Goal: Task Accomplishment & Management: Complete application form

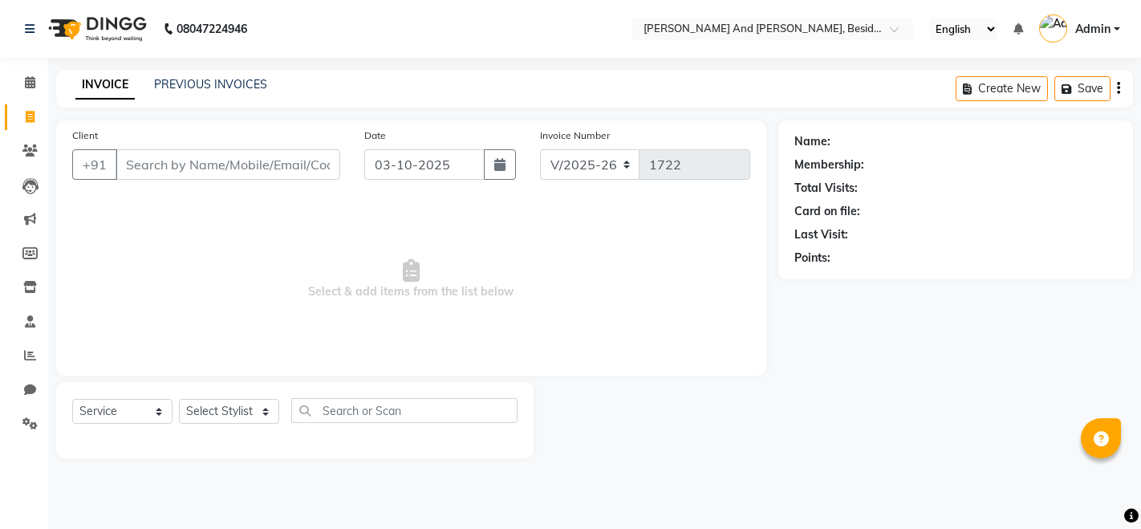
select select "4907"
select select "service"
click at [627, 274] on span "Select & add items from the list below" at bounding box center [411, 279] width 678 height 160
drag, startPoint x: 627, startPoint y: 274, endPoint x: 220, endPoint y: 87, distance: 447.7
click at [220, 87] on link "PREVIOUS INVOICES" at bounding box center [210, 84] width 113 height 14
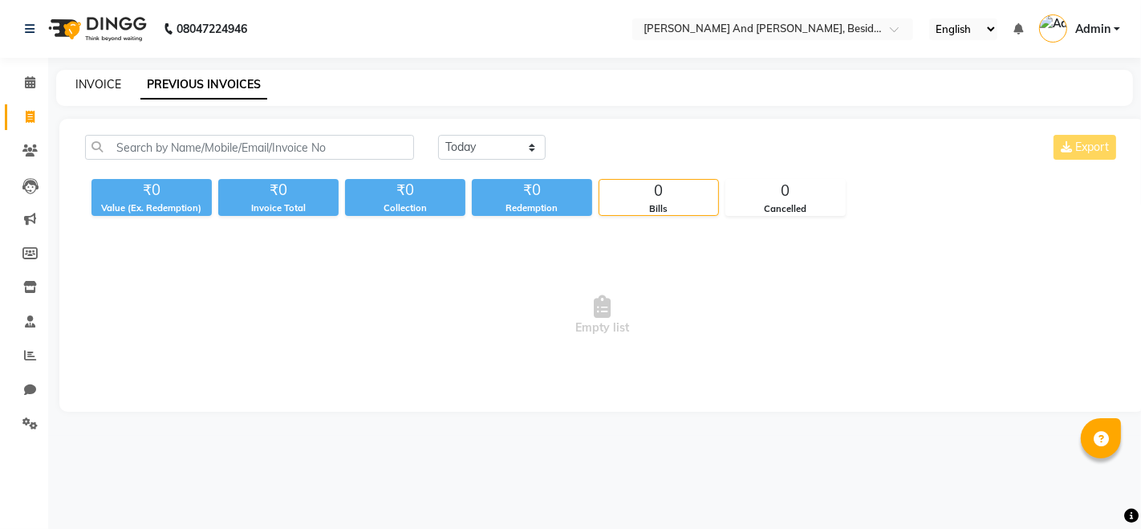
click at [93, 90] on link "INVOICE" at bounding box center [98, 84] width 46 height 14
select select "service"
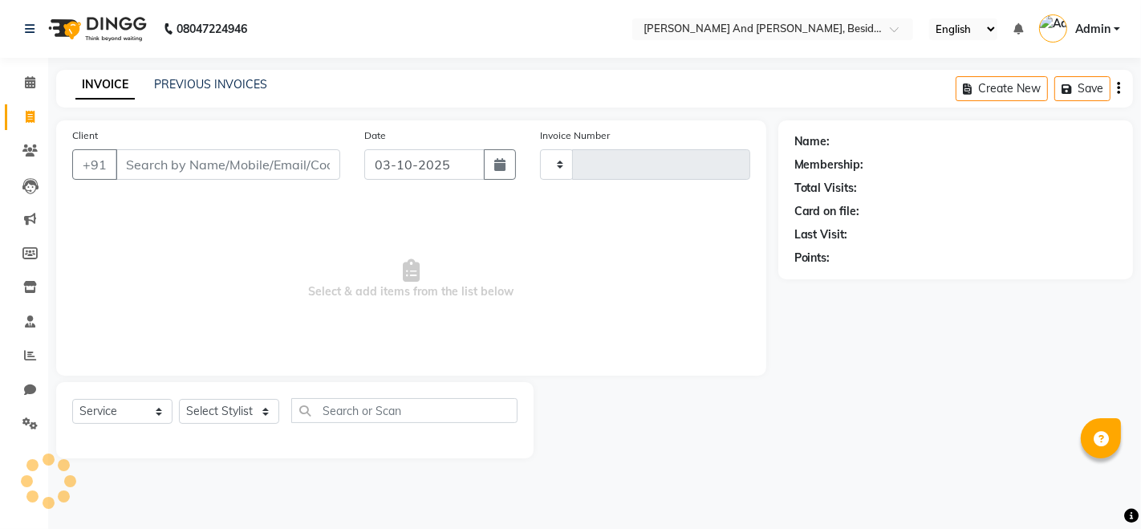
type input "1722"
select select "4907"
click at [192, 87] on link "PREVIOUS INVOICES" at bounding box center [210, 84] width 113 height 14
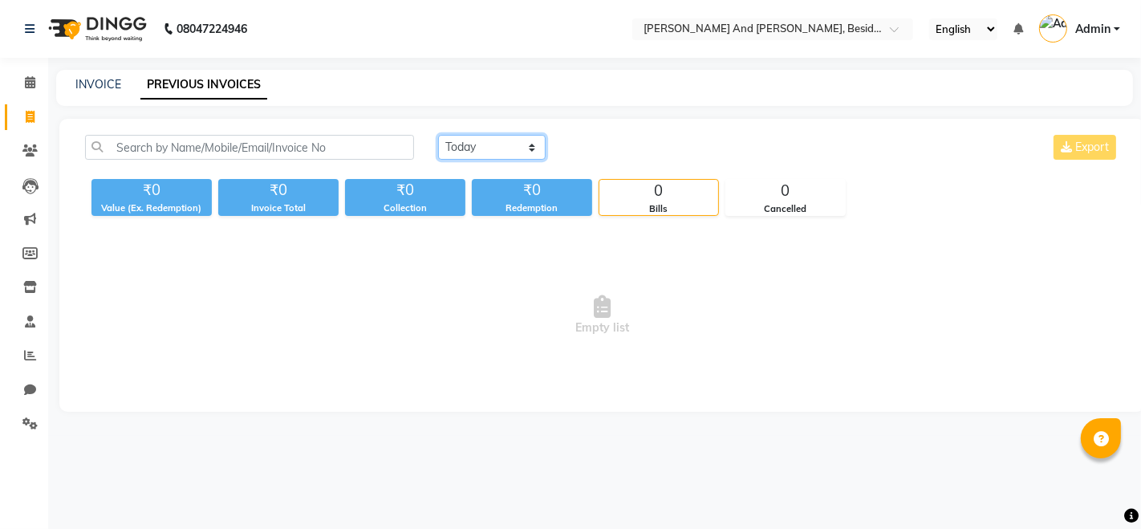
click at [526, 148] on select "Today Yesterday Custom Range" at bounding box center [492, 147] width 108 height 25
select select "yesterday"
click at [438, 135] on select "Today Yesterday Custom Range" at bounding box center [492, 147] width 108 height 25
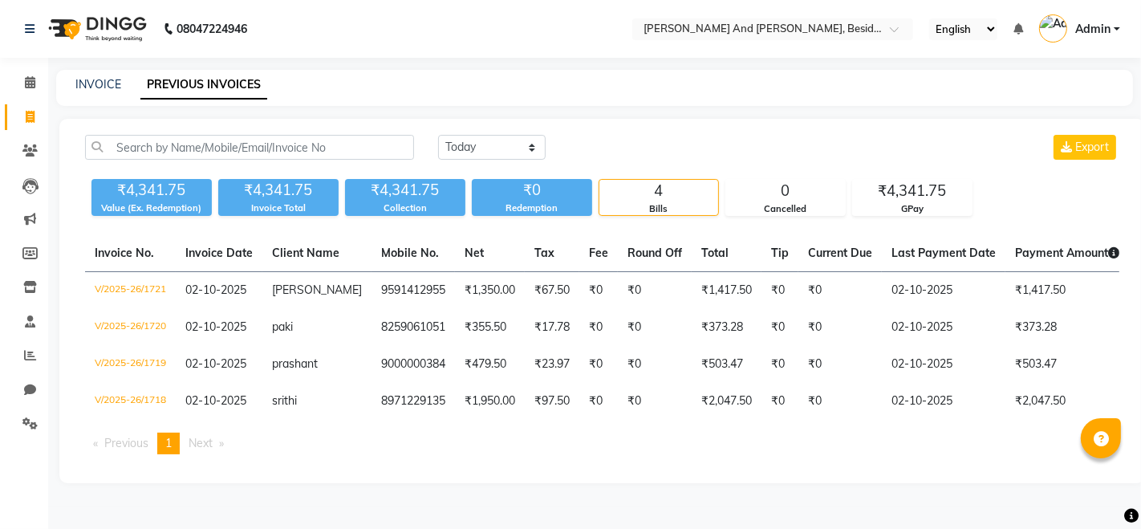
click at [495, 196] on div "₹0" at bounding box center [532, 190] width 120 height 22
drag, startPoint x: 111, startPoint y: 106, endPoint x: 333, endPoint y: 71, distance: 224.9
click at [333, 71] on main "INVOICE PREVIOUS INVOICES Today Yesterday Custom Range Export ₹4,341.75 Value (…" at bounding box center [594, 288] width 1093 height 437
click at [333, 71] on div "INVOICE PREVIOUS INVOICES" at bounding box center [594, 88] width 1077 height 36
click at [688, 76] on div "INVOICE PREVIOUS INVOICES" at bounding box center [584, 84] width 1057 height 17
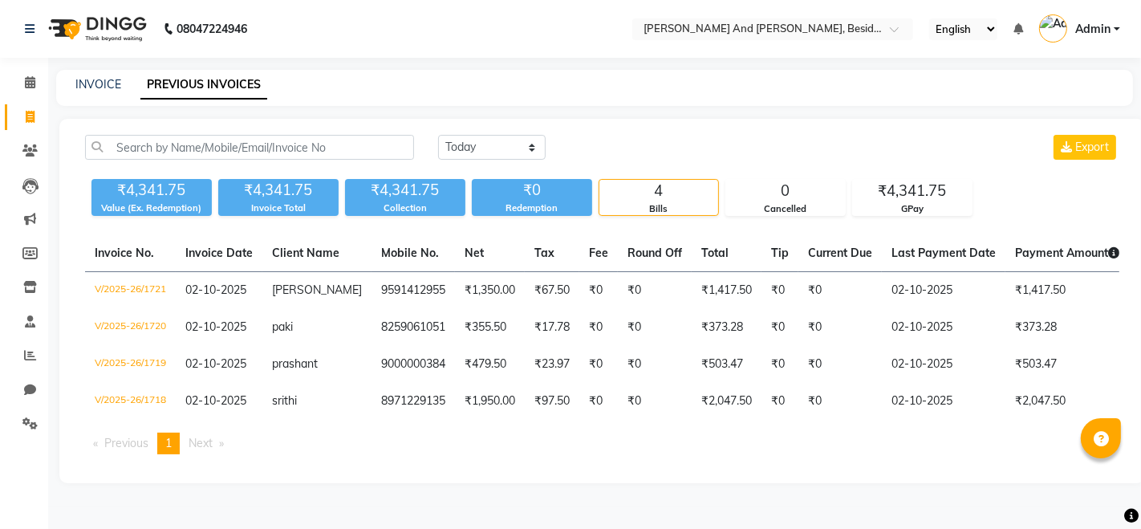
click at [688, 76] on div "INVOICE PREVIOUS INVOICES" at bounding box center [584, 84] width 1057 height 17
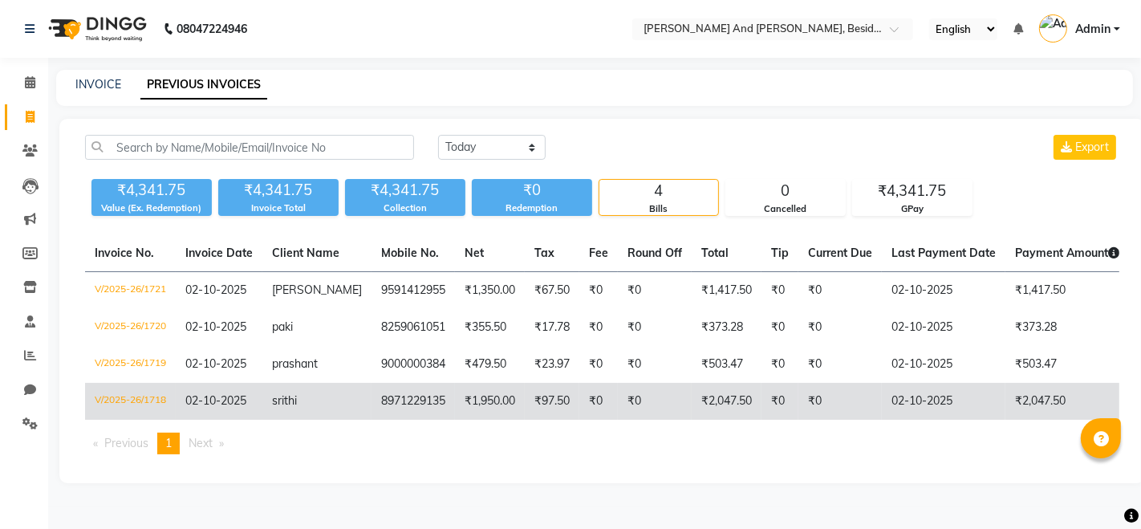
click at [400, 397] on td "8971229135" at bounding box center [412, 401] width 83 height 37
click at [323, 397] on td "srithi" at bounding box center [316, 401] width 109 height 37
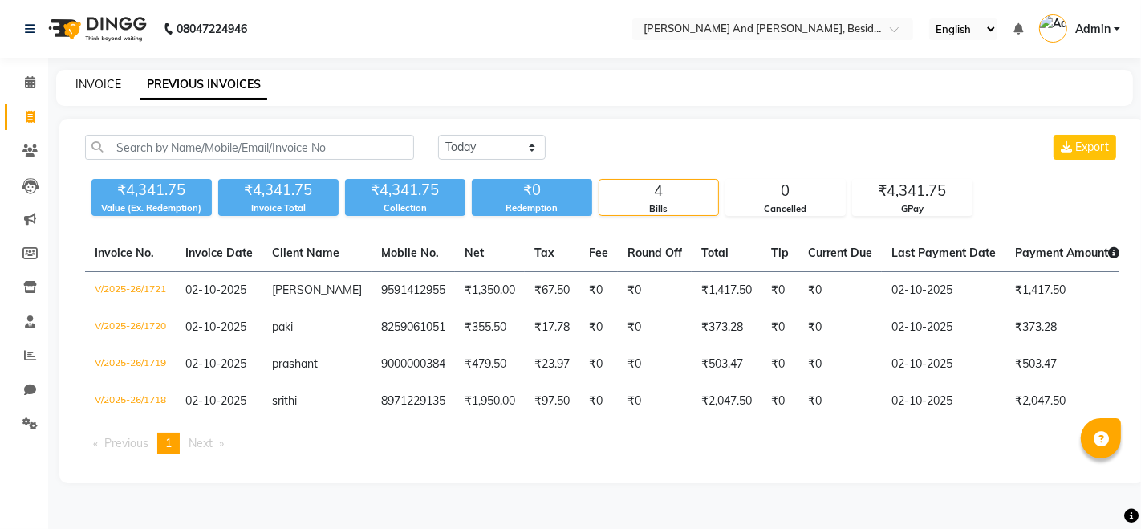
click at [95, 85] on link "INVOICE" at bounding box center [98, 84] width 46 height 14
select select "service"
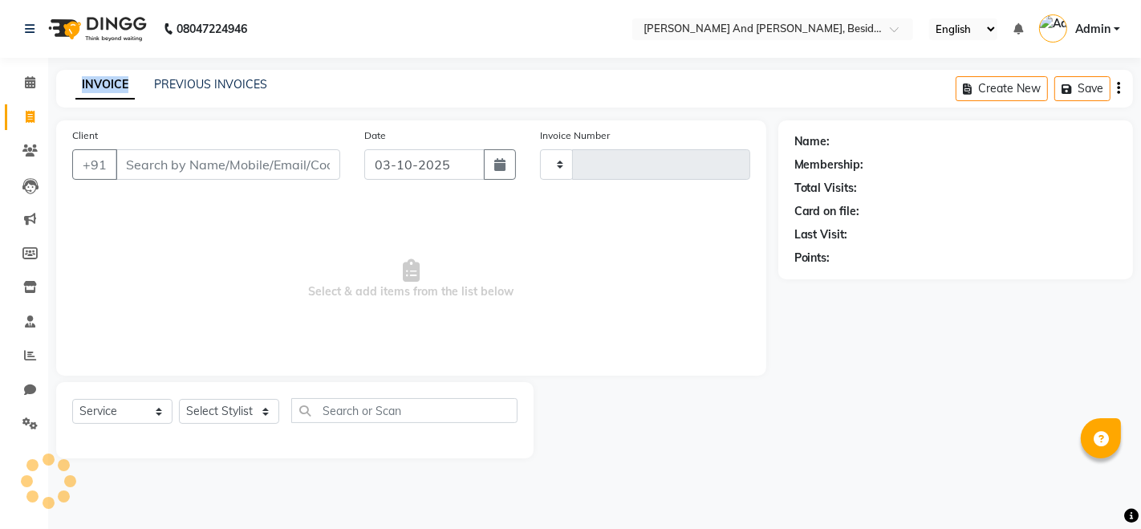
type input "1722"
click at [95, 85] on link "INVOICE" at bounding box center [104, 85] width 59 height 29
select select "4907"
click at [181, 78] on link "PREVIOUS INVOICES" at bounding box center [210, 84] width 113 height 14
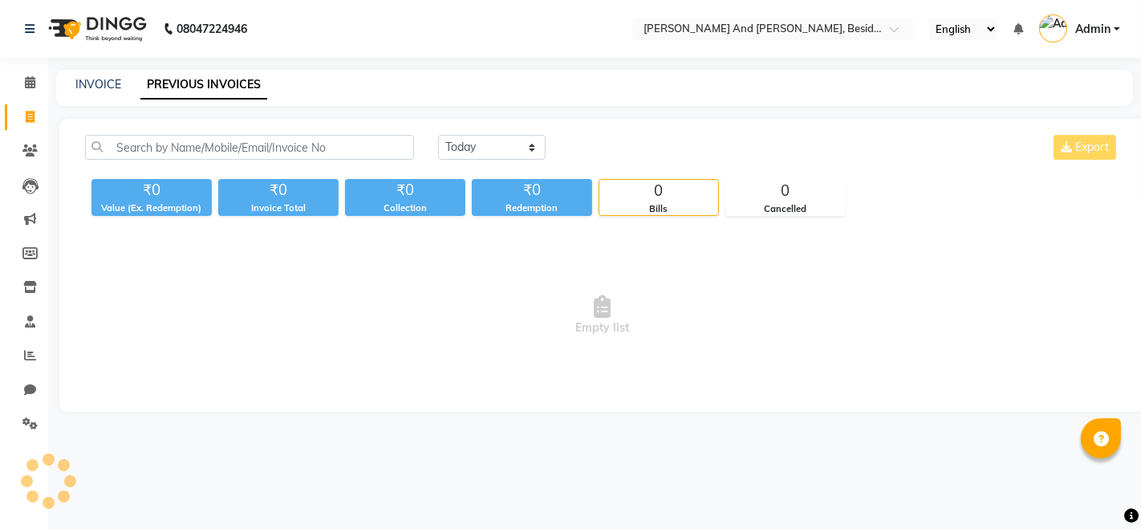
click at [181, 78] on link "PREVIOUS INVOICES" at bounding box center [203, 85] width 127 height 29
click at [234, 72] on link "PREVIOUS INVOICES" at bounding box center [203, 85] width 127 height 29
click at [92, 82] on link "INVOICE" at bounding box center [98, 84] width 46 height 14
select select "service"
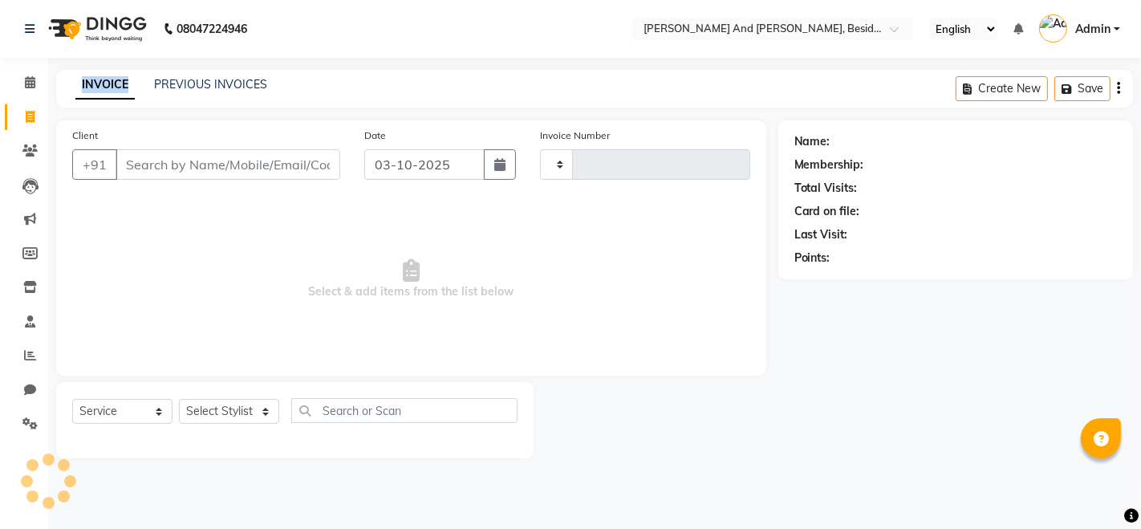
click at [92, 82] on link "INVOICE" at bounding box center [104, 85] width 59 height 29
type input "1722"
select select "4907"
click at [481, 457] on main "INVOICE PREVIOUS INVOICES Create New Save Client +91 Date 03-10-2025 Invoice Nu…" at bounding box center [594, 276] width 1093 height 412
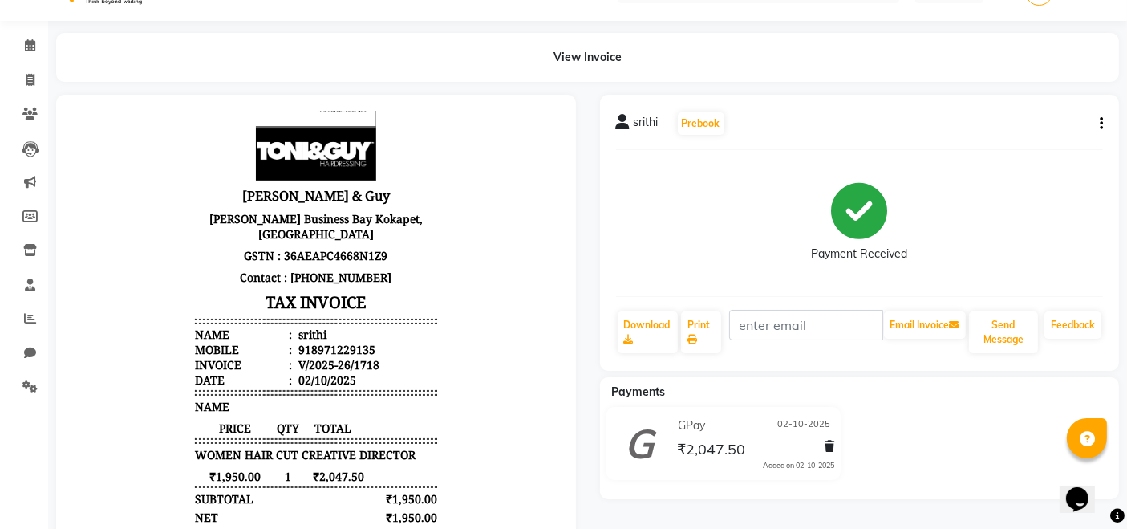
scroll to position [35, 0]
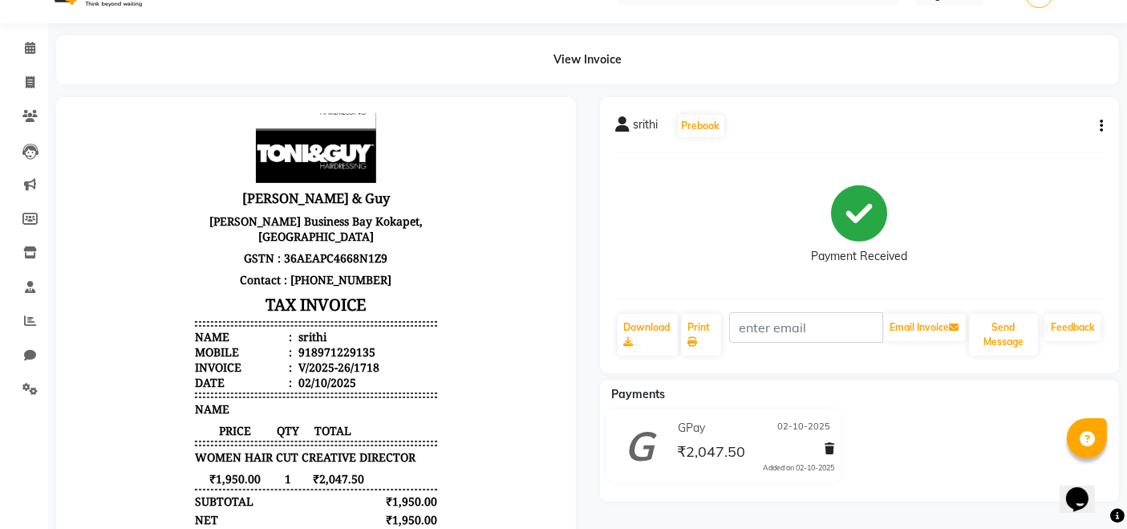
click at [1098, 118] on button "button" at bounding box center [1099, 126] width 10 height 17
click at [1055, 140] on div "Edit Invoice" at bounding box center [1021, 146] width 110 height 20
select select "service"
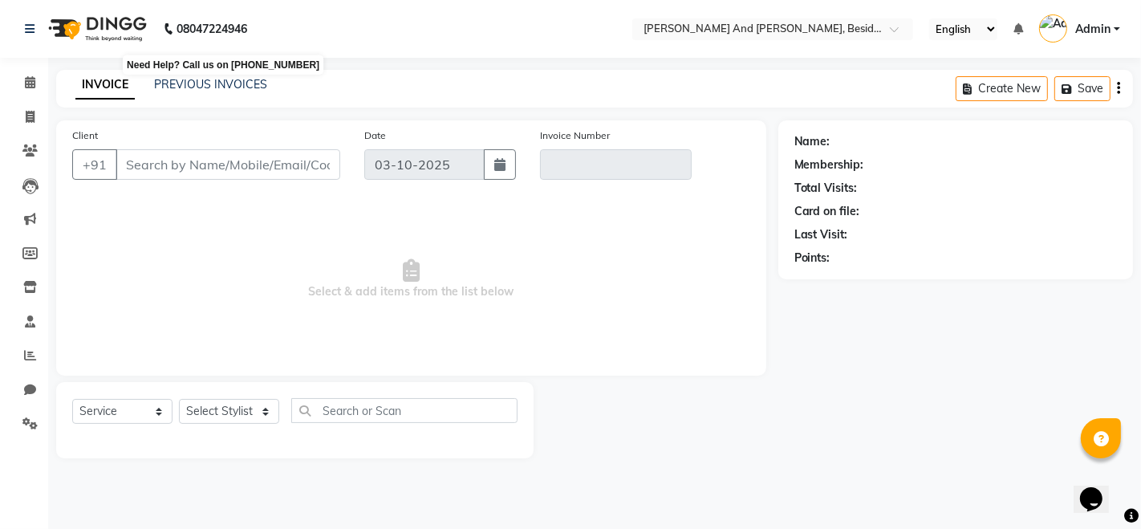
type input "8971229135"
type input "V/2025-26/1718"
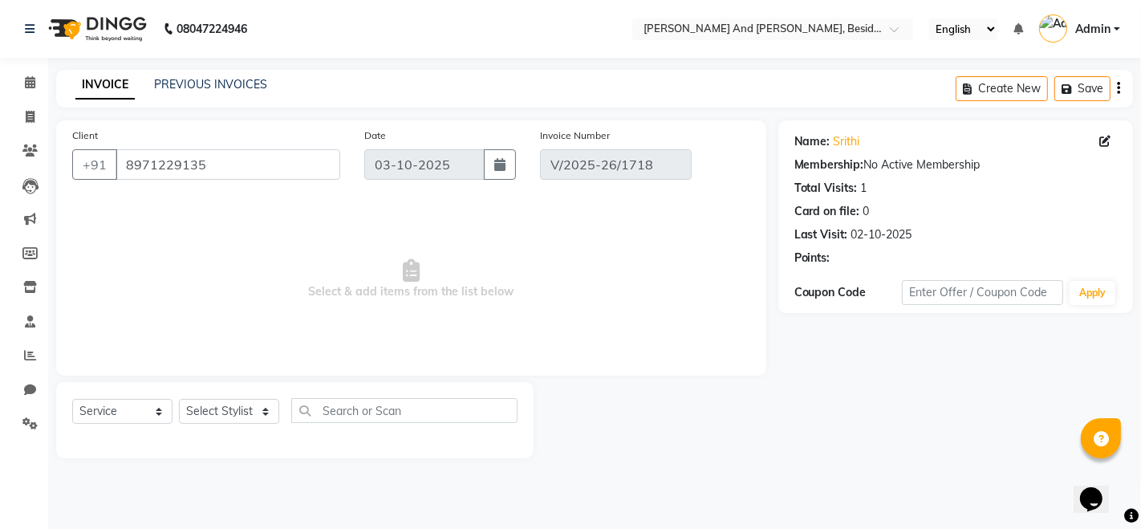
type input "02-10-2025"
select select "select"
